Goal: Information Seeking & Learning: Learn about a topic

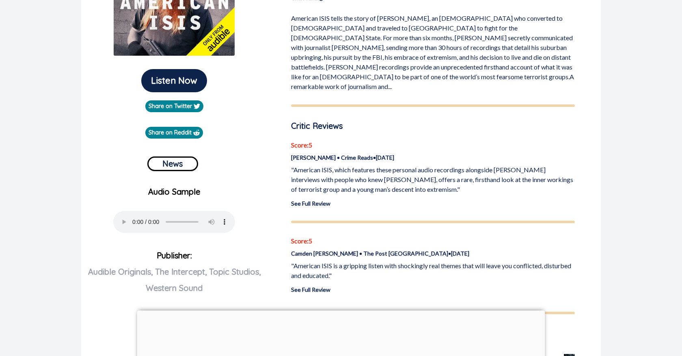
scroll to position [143, 0]
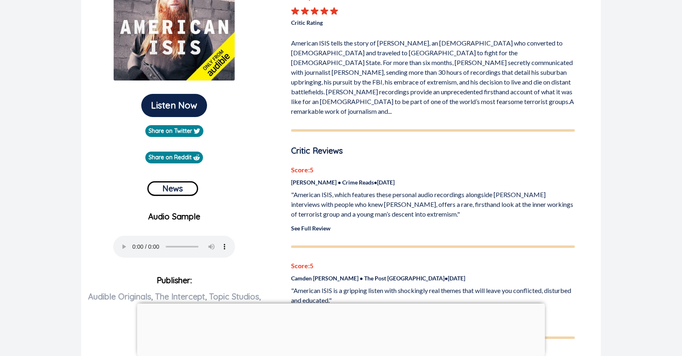
click at [398, 68] on p "American ISIS tells the story of [PERSON_NAME], an [DEMOGRAPHIC_DATA] who conve…" at bounding box center [433, 75] width 284 height 81
click at [391, 75] on p "American ISIS tells the story of [PERSON_NAME], an [DEMOGRAPHIC_DATA] who conve…" at bounding box center [433, 75] width 284 height 81
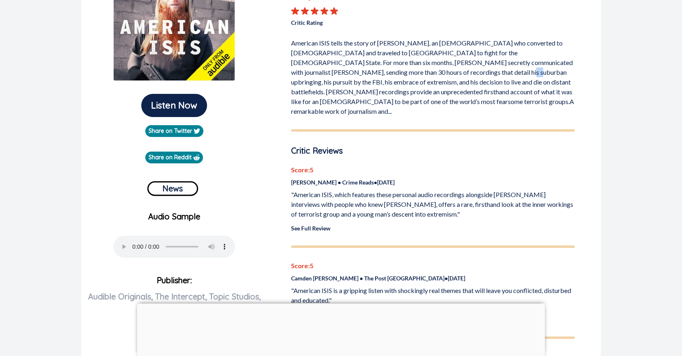
click at [391, 75] on p "American ISIS tells the story of [PERSON_NAME], an [DEMOGRAPHIC_DATA] who conve…" at bounding box center [433, 75] width 284 height 81
